Goal: Check status: Check status

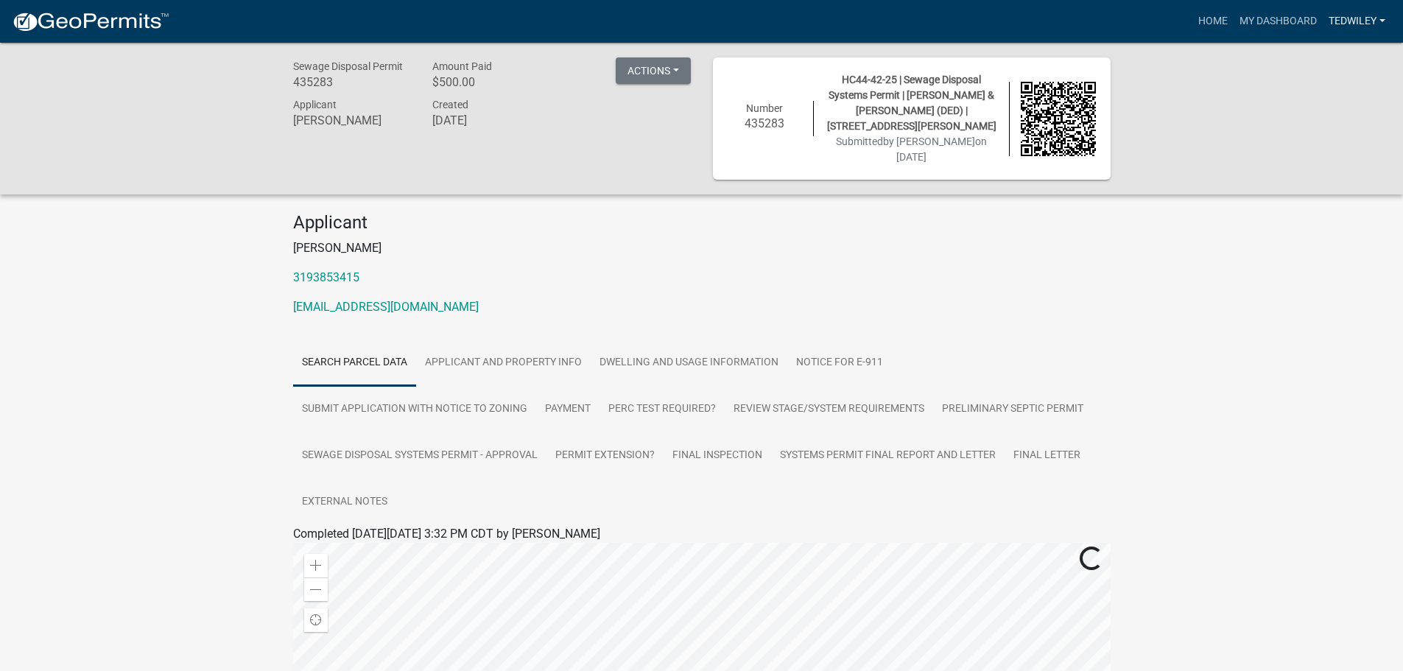
click at [1380, 20] on link "tedwiley" at bounding box center [1357, 21] width 68 height 28
click at [1379, 20] on link "tedwiley" at bounding box center [1357, 21] width 68 height 28
click at [669, 72] on button "Actions" at bounding box center [653, 70] width 75 height 27
click at [663, 146] on link "Printer Friendly" at bounding box center [675, 144] width 118 height 35
click at [500, 346] on link "Applicant and Property Info" at bounding box center [503, 362] width 175 height 47
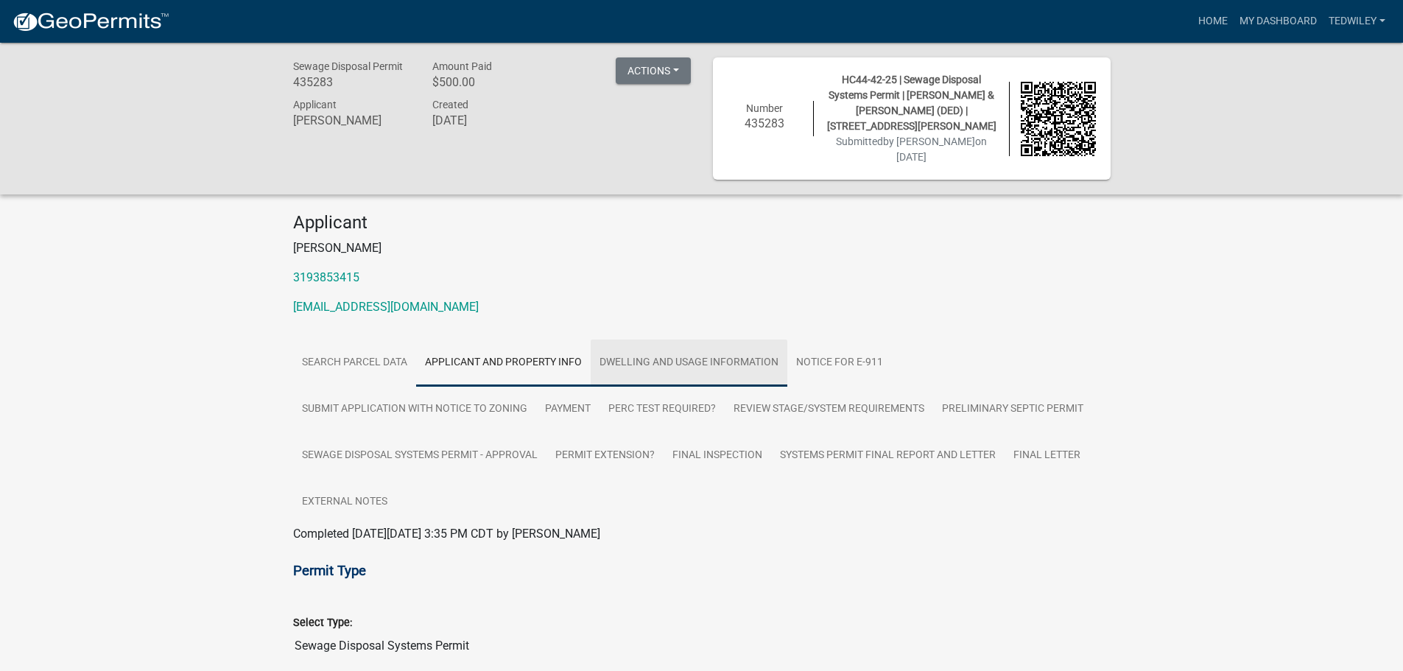
click at [647, 341] on link "Dwelling and Usage Information" at bounding box center [689, 362] width 197 height 47
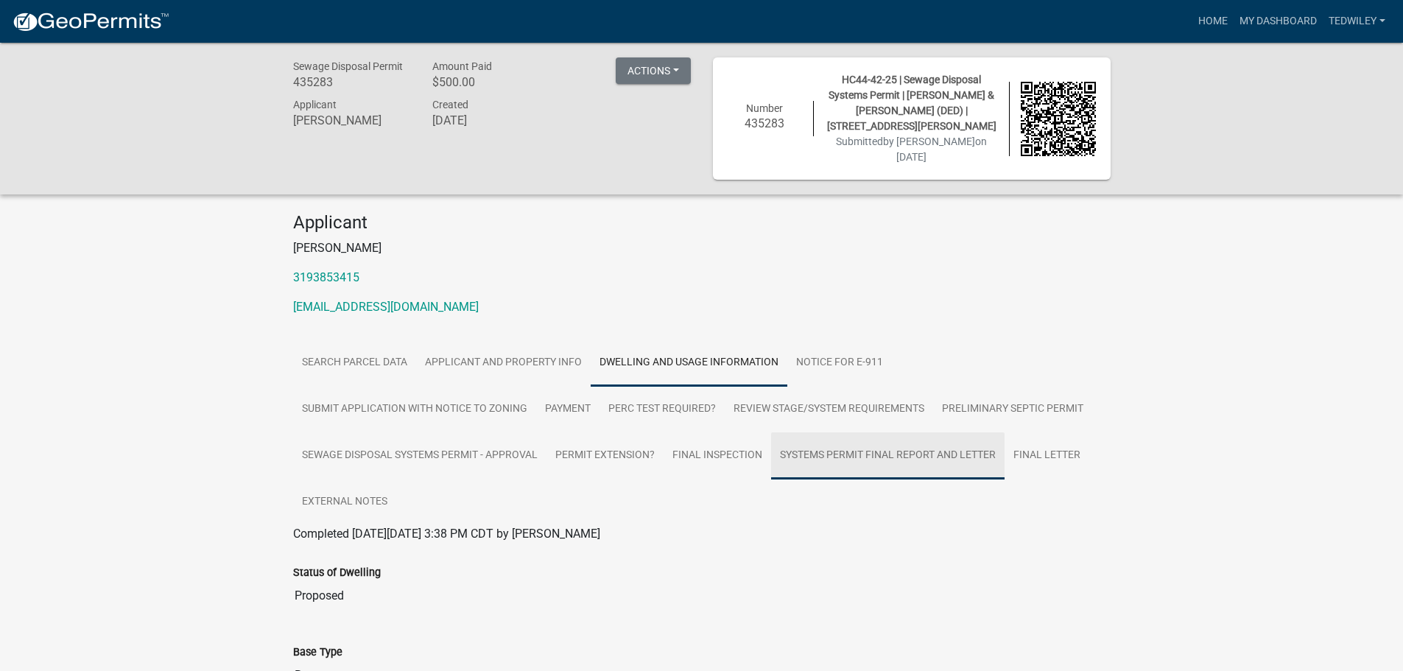
click at [885, 440] on link "Systems Permit Final Report and Letter" at bounding box center [887, 455] width 233 height 47
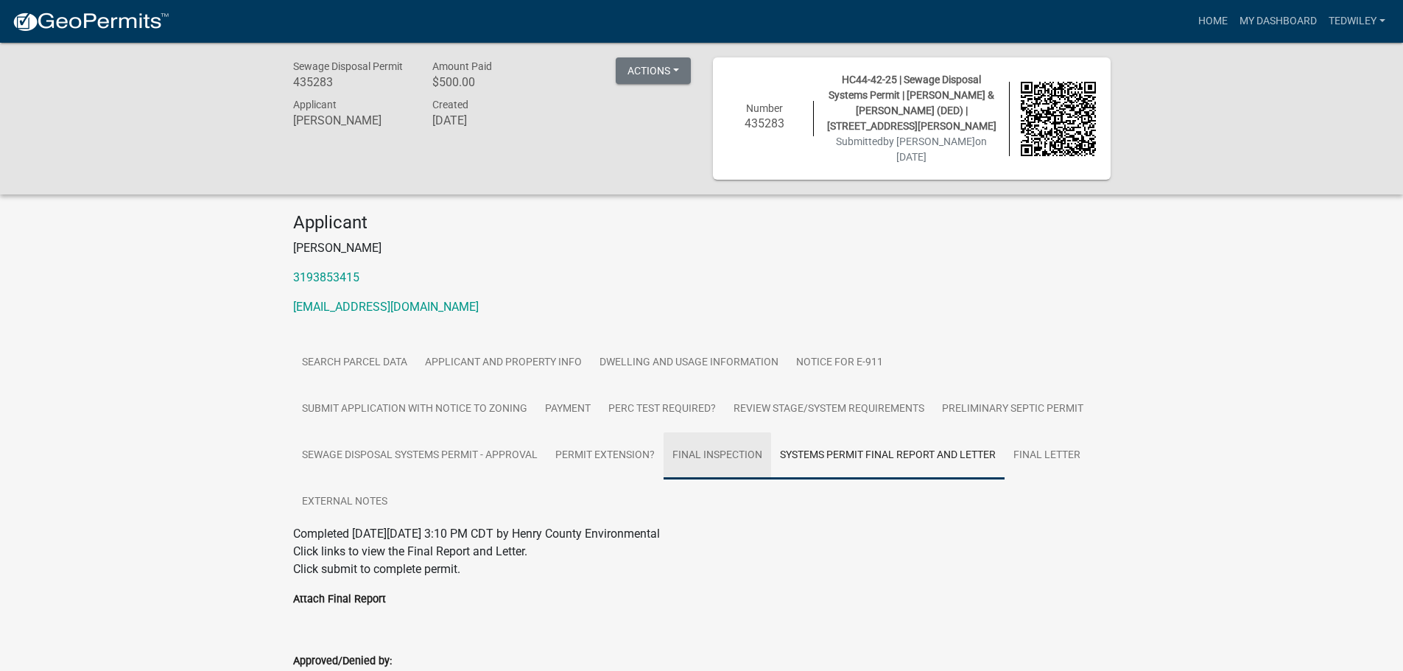
click at [691, 432] on link "Final Inspection" at bounding box center [717, 455] width 108 height 47
